Goal: Find specific page/section: Find specific page/section

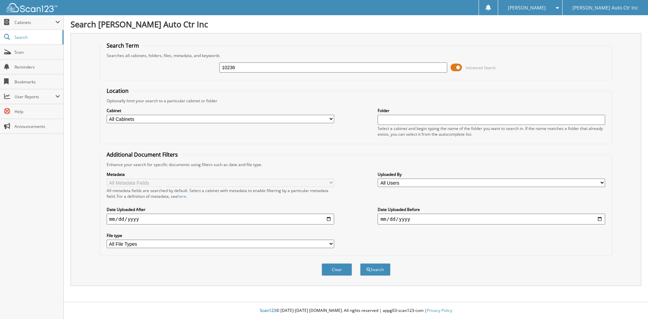
type input "10236"
click at [360, 263] on button "Search" at bounding box center [375, 269] width 30 height 12
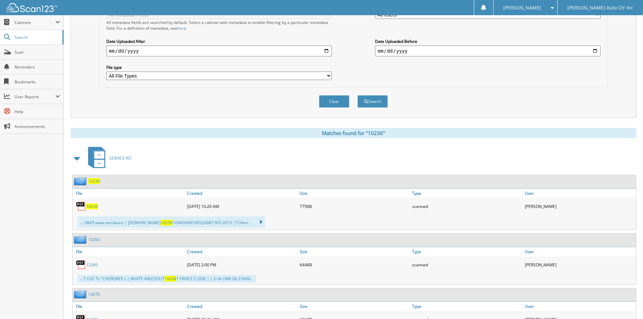
scroll to position [169, 0]
click at [94, 205] on span "10236" at bounding box center [92, 206] width 12 height 6
